Goal: Task Accomplishment & Management: Use online tool/utility

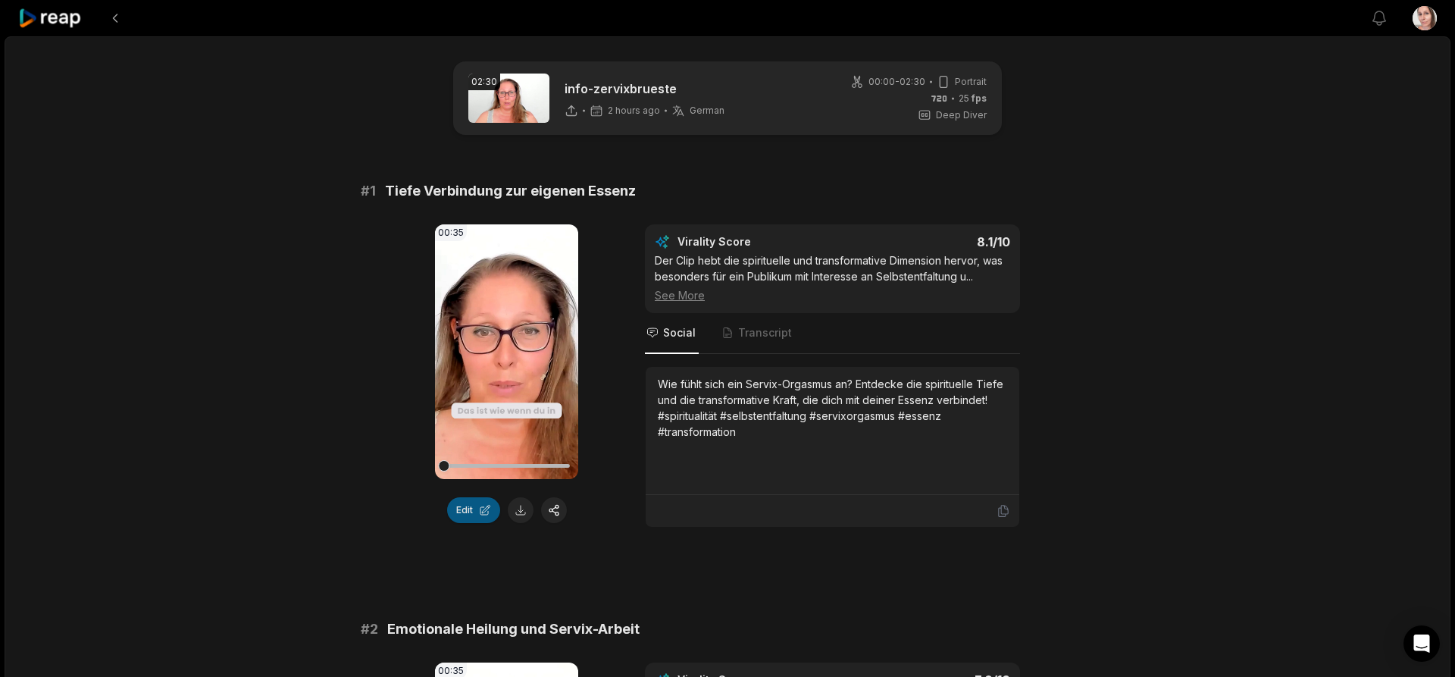
click at [477, 505] on button "Edit" at bounding box center [473, 510] width 53 height 26
click at [480, 514] on button "Edit" at bounding box center [473, 510] width 53 height 26
click at [501, 357] on icon at bounding box center [507, 351] width 18 height 18
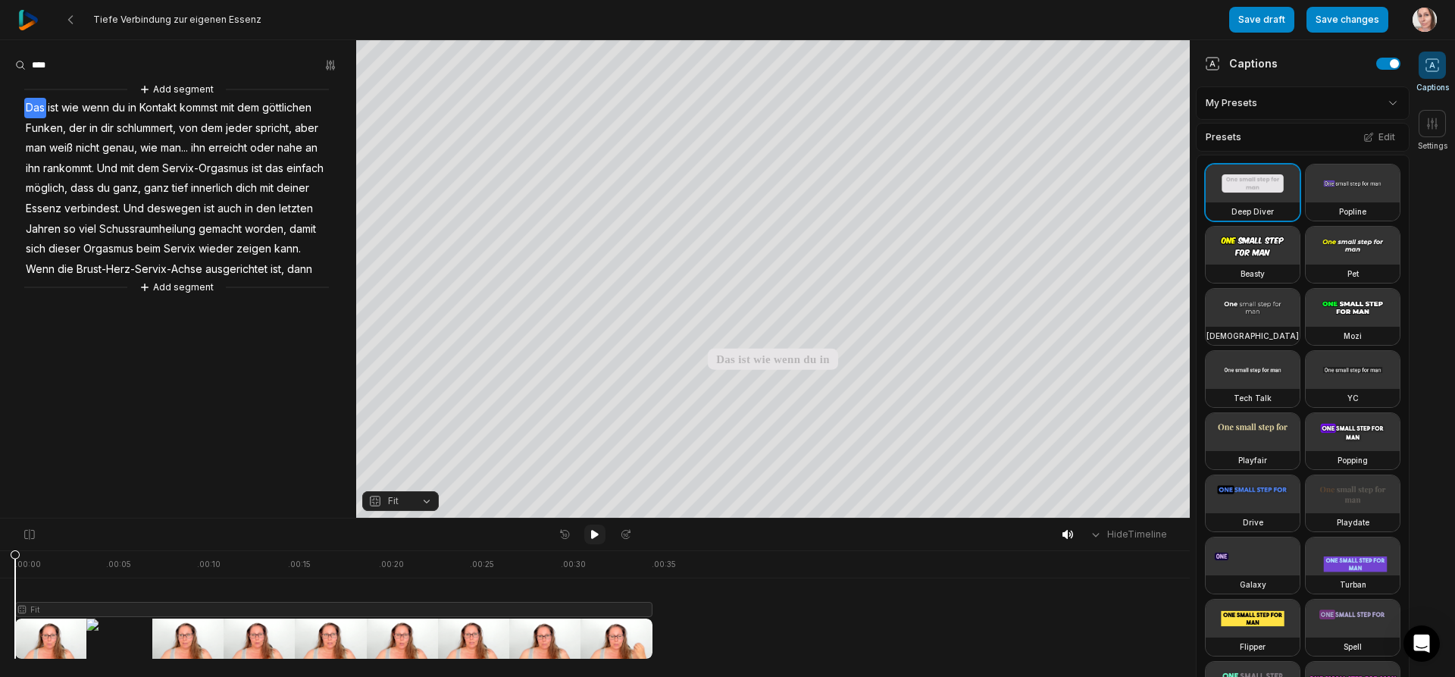
click at [598, 532] on icon at bounding box center [595, 534] width 12 height 12
